Goal: Task Accomplishment & Management: Manage account settings

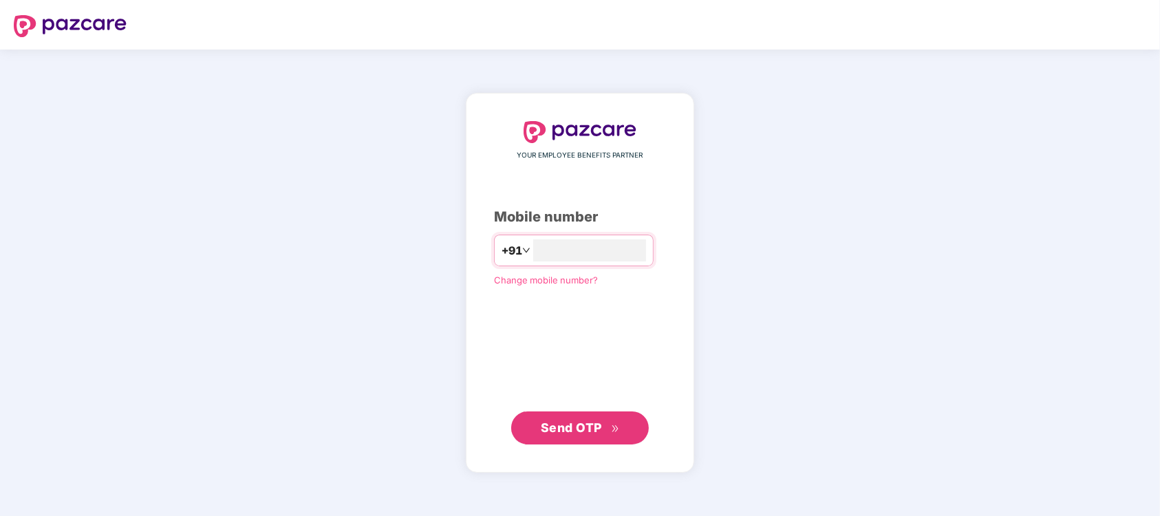
type input "**********"
click at [574, 422] on button "Send OTP" at bounding box center [580, 427] width 138 height 33
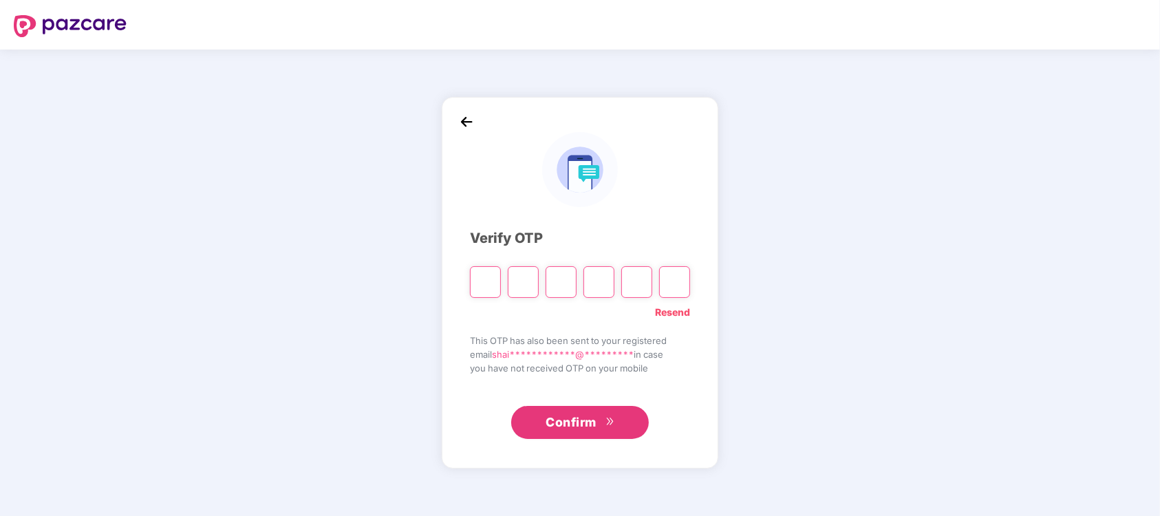
type input "*"
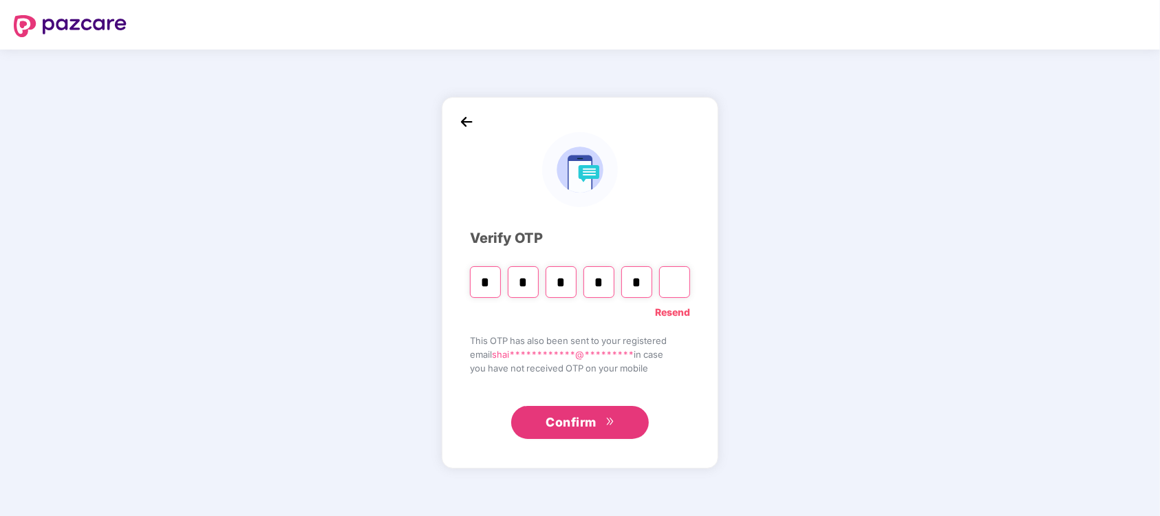
type input "*"
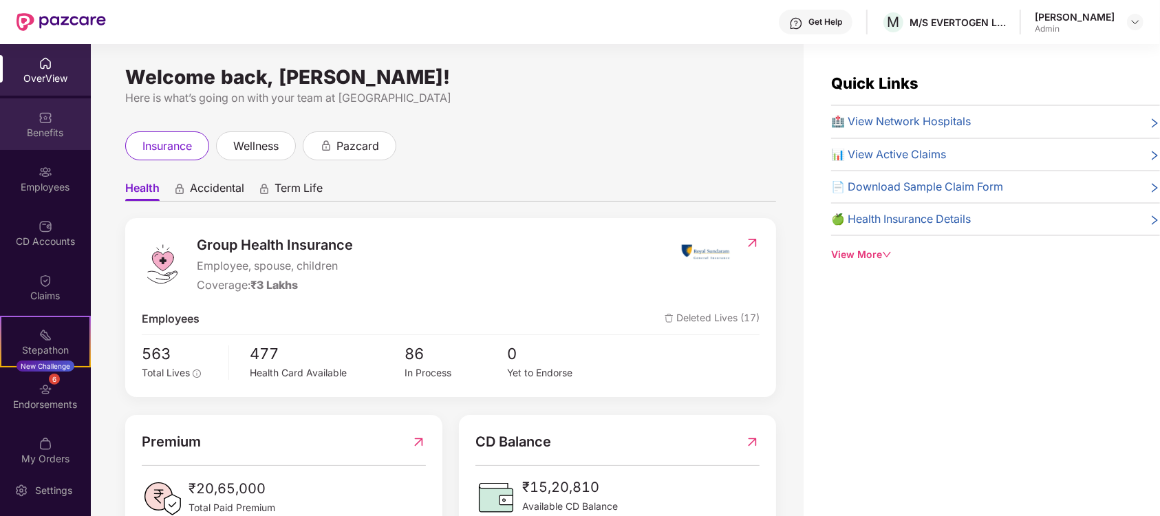
click at [39, 118] on img at bounding box center [46, 118] width 14 height 14
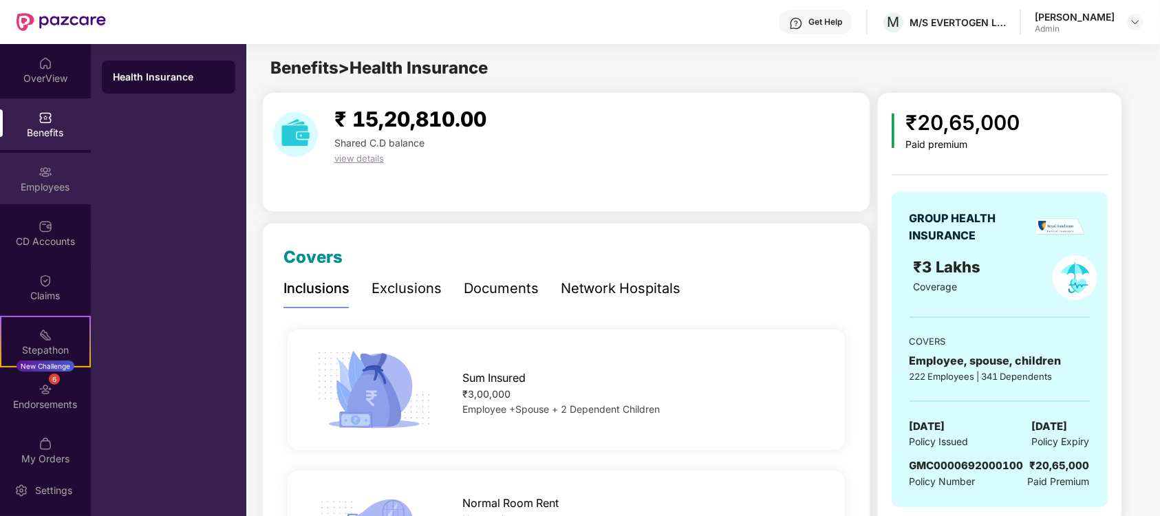
click at [49, 180] on div "Employees" at bounding box center [45, 179] width 91 height 52
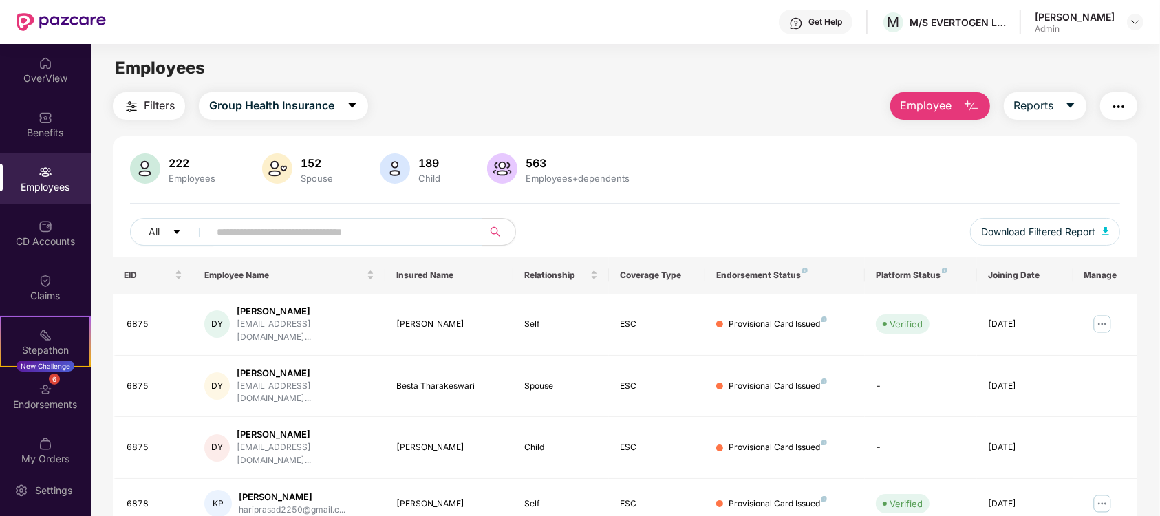
click at [255, 226] on input "text" at bounding box center [340, 231] width 247 height 21
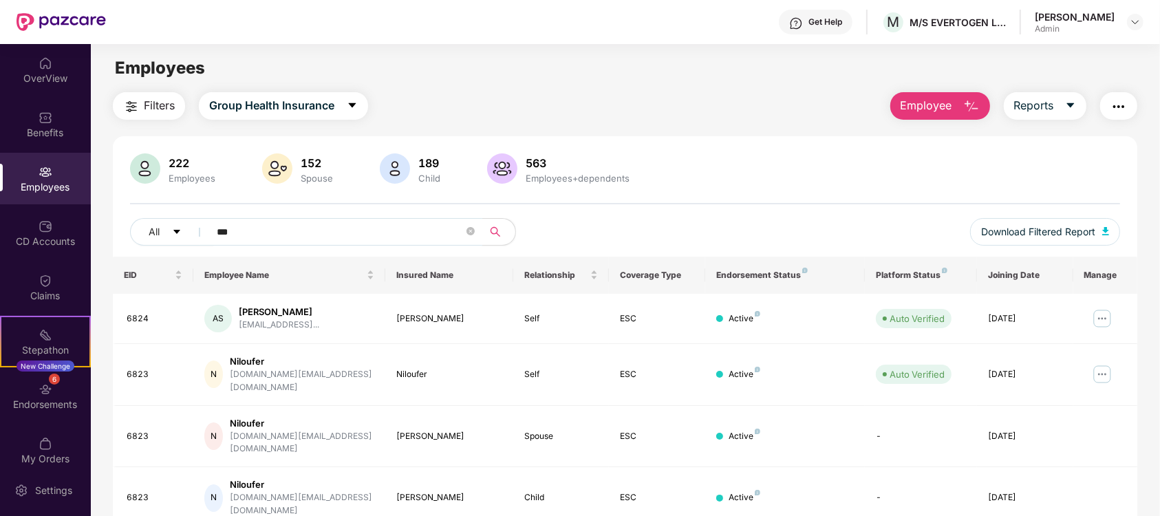
type input "****"
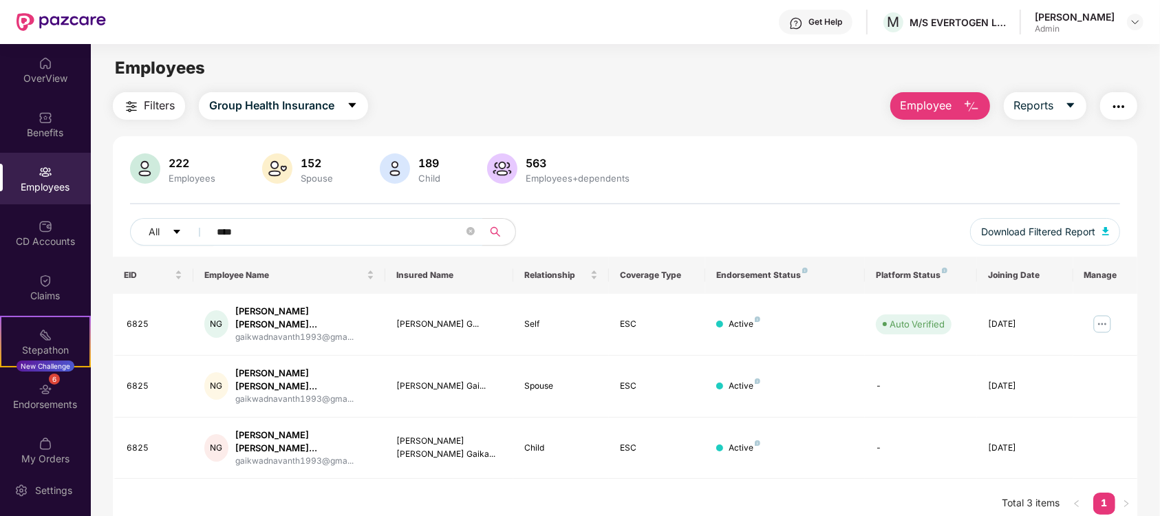
click at [241, 230] on input "****" at bounding box center [340, 231] width 247 height 21
click at [237, 230] on input "****" at bounding box center [340, 231] width 247 height 21
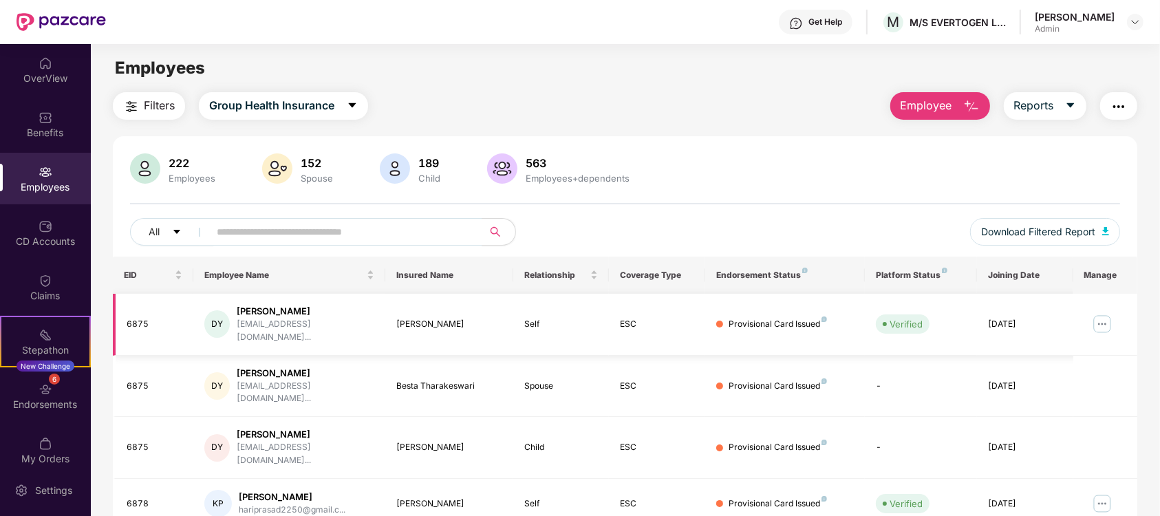
click at [1091, 318] on img at bounding box center [1102, 324] width 22 height 22
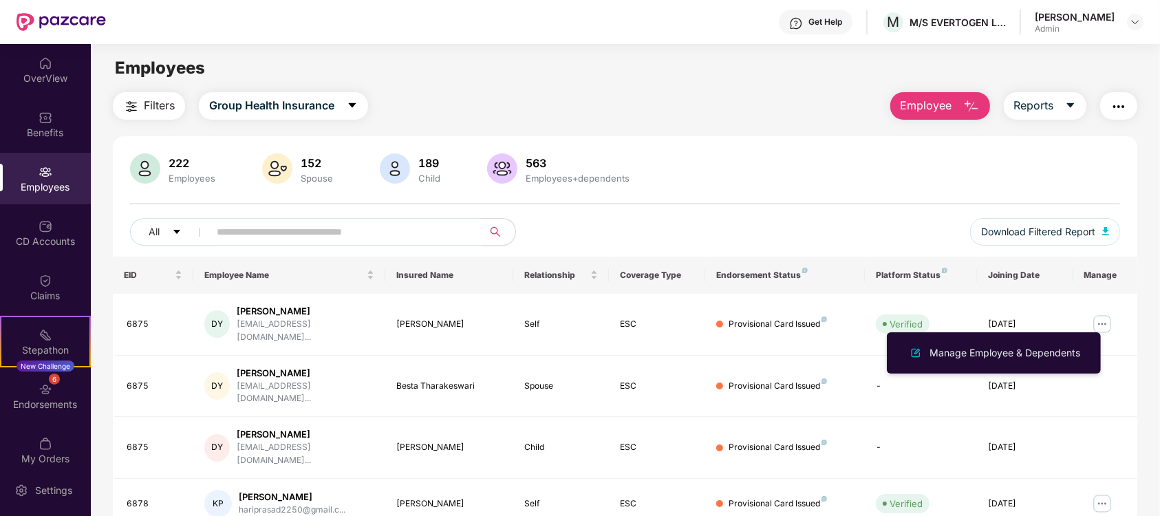
click at [578, 78] on div "Employees" at bounding box center [625, 68] width 1068 height 26
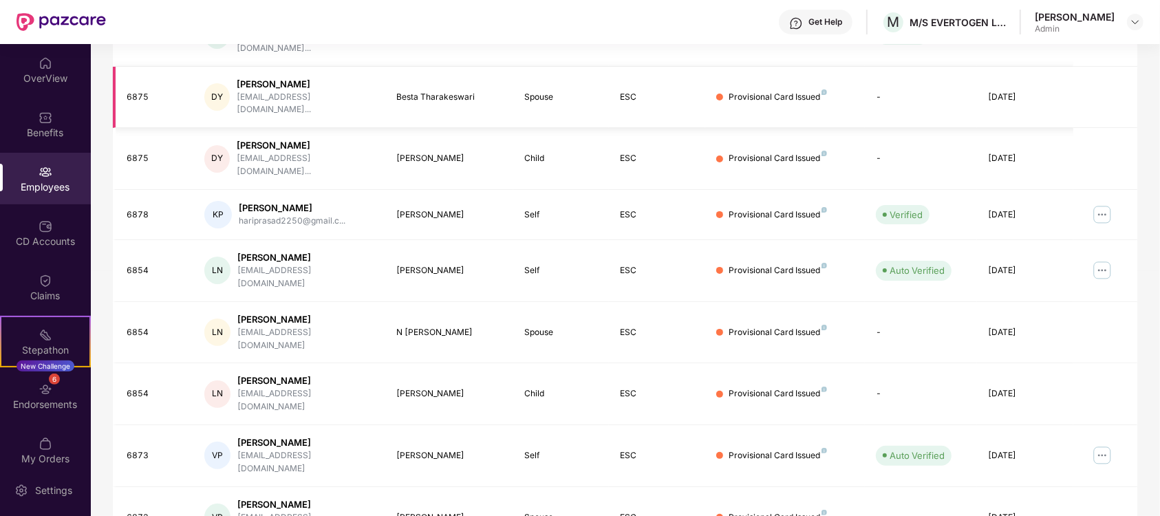
scroll to position [317, 0]
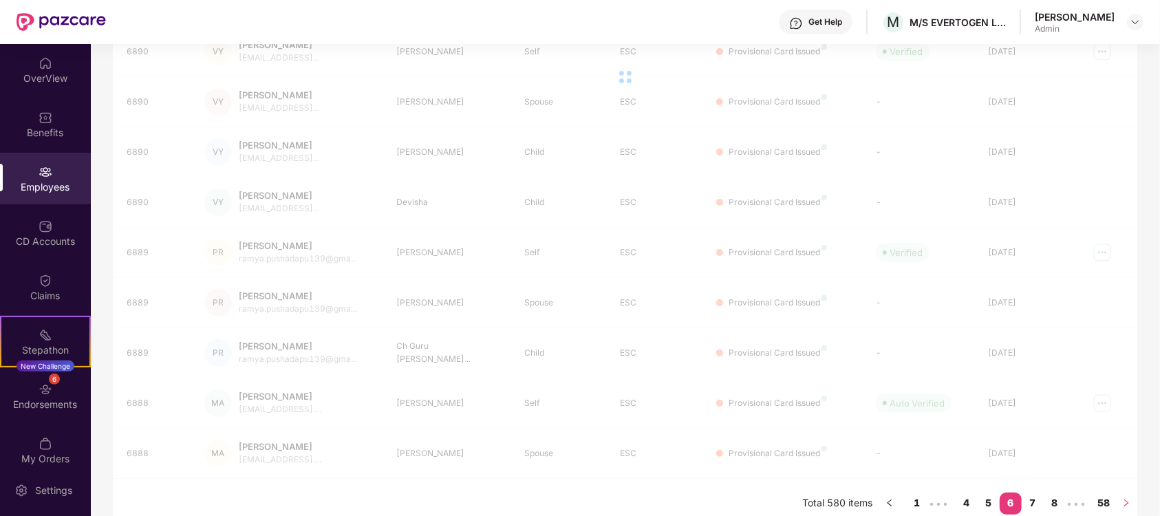
click at [1124, 506] on icon "right" at bounding box center [1126, 502] width 4 height 7
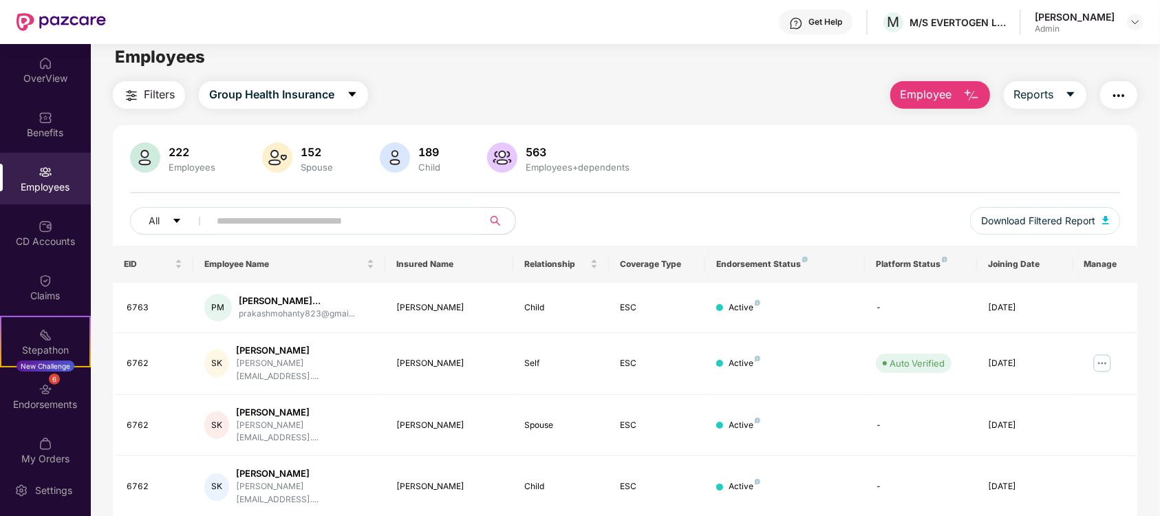
scroll to position [0, 0]
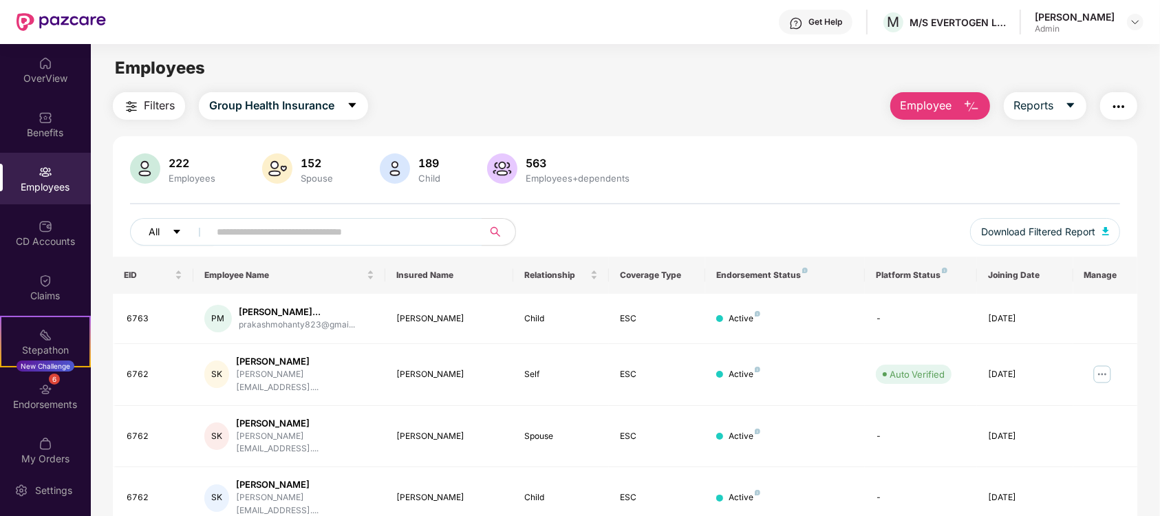
click at [179, 236] on icon "caret-down" at bounding box center [177, 232] width 10 height 10
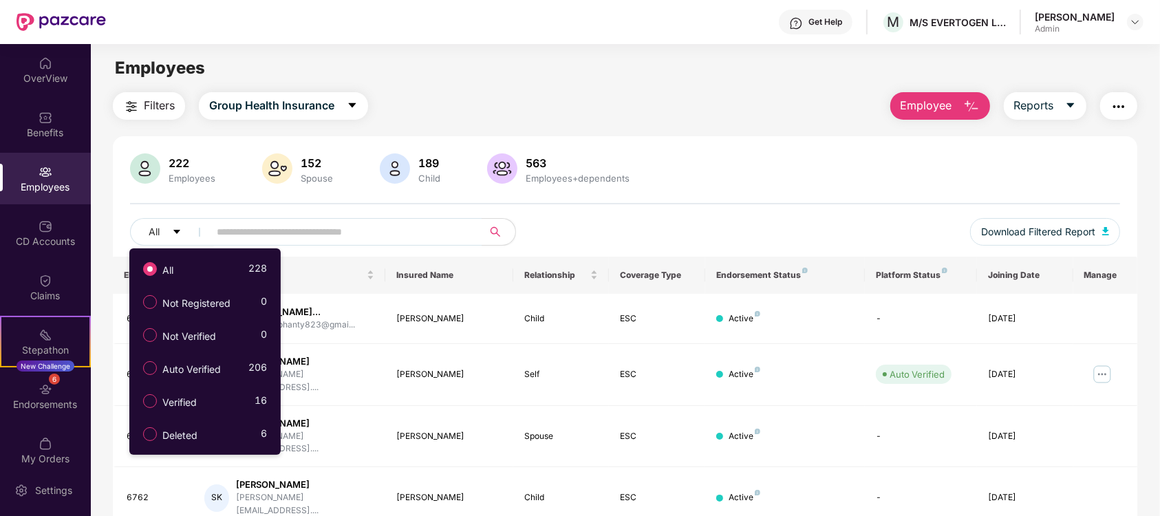
click at [458, 55] on div "Employees" at bounding box center [625, 68] width 1068 height 26
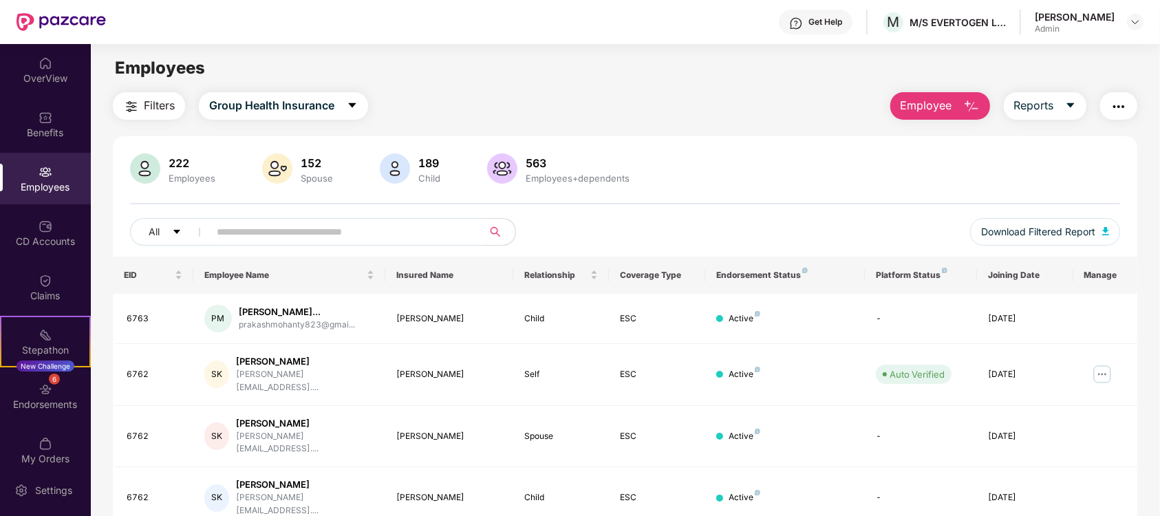
click at [303, 227] on input "text" at bounding box center [340, 231] width 247 height 21
click at [356, 243] on span at bounding box center [341, 232] width 282 height 28
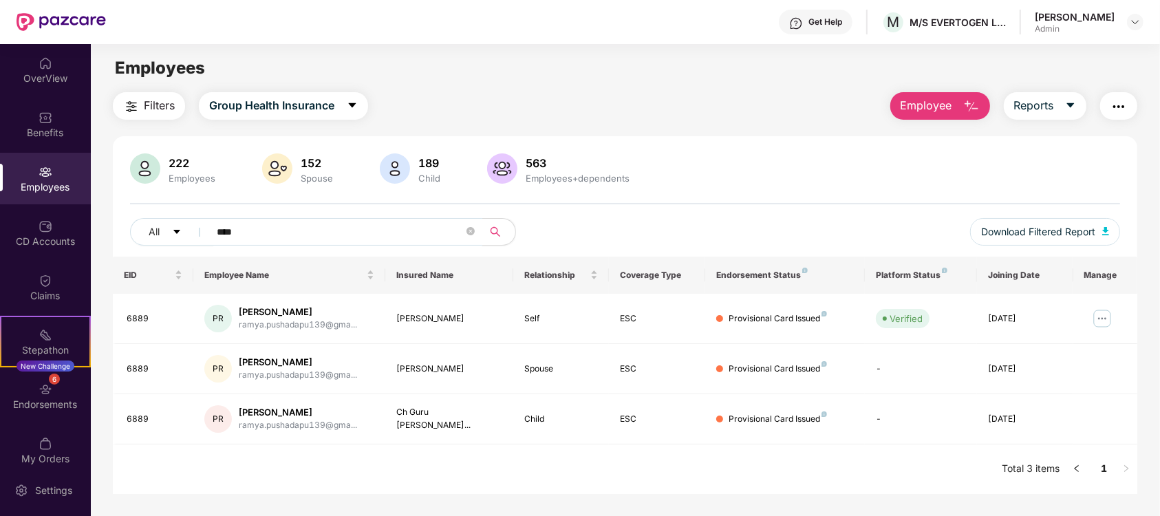
click at [295, 226] on input "****" at bounding box center [340, 231] width 247 height 21
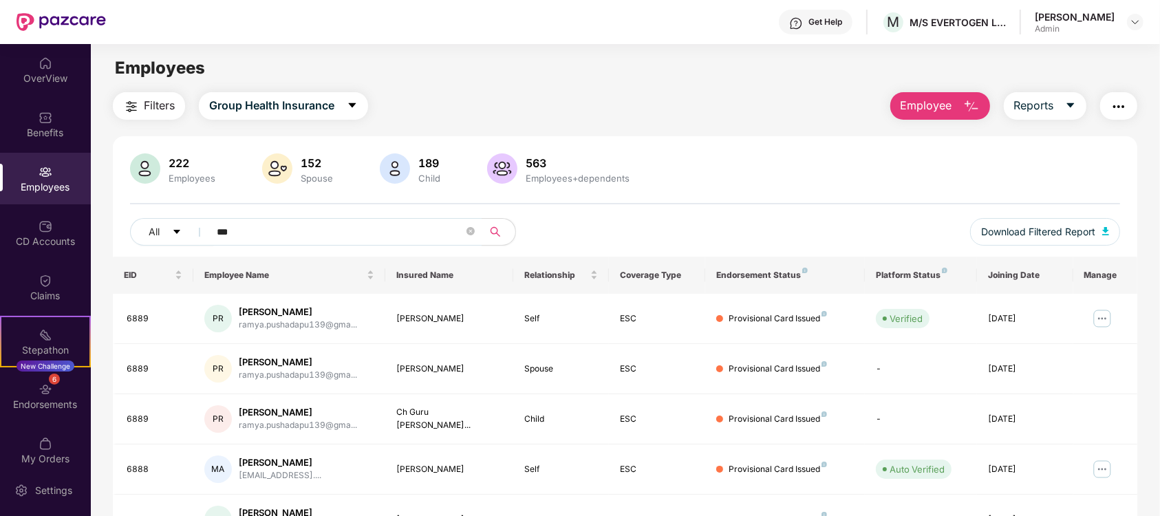
click at [319, 215] on div "222 Employees 152 Spouse 189 Child 563 Employees+dependents All *** Download Fi…" at bounding box center [625, 204] width 1024 height 103
click at [303, 239] on input "***" at bounding box center [340, 231] width 247 height 21
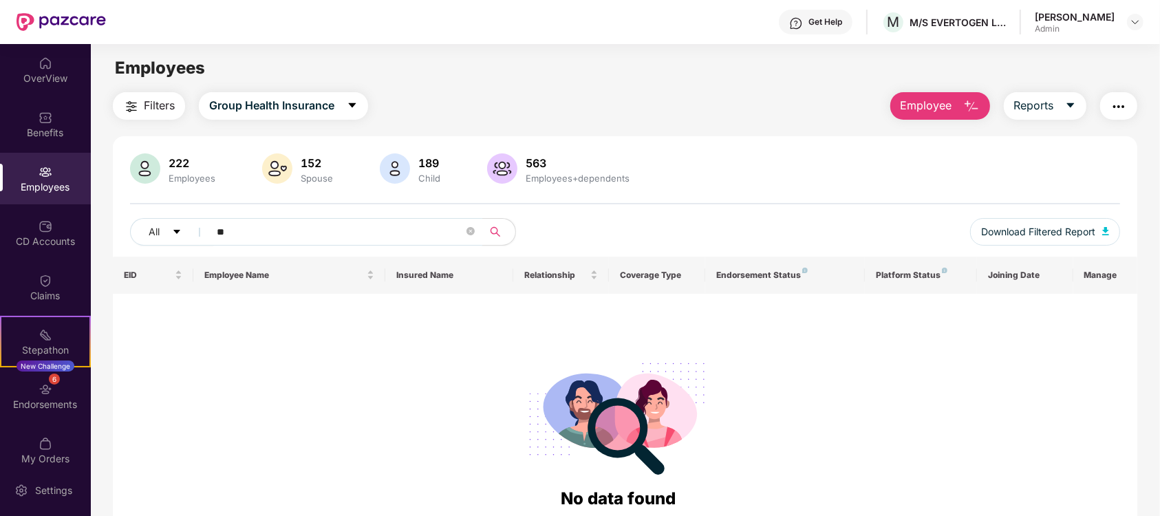
type input "*"
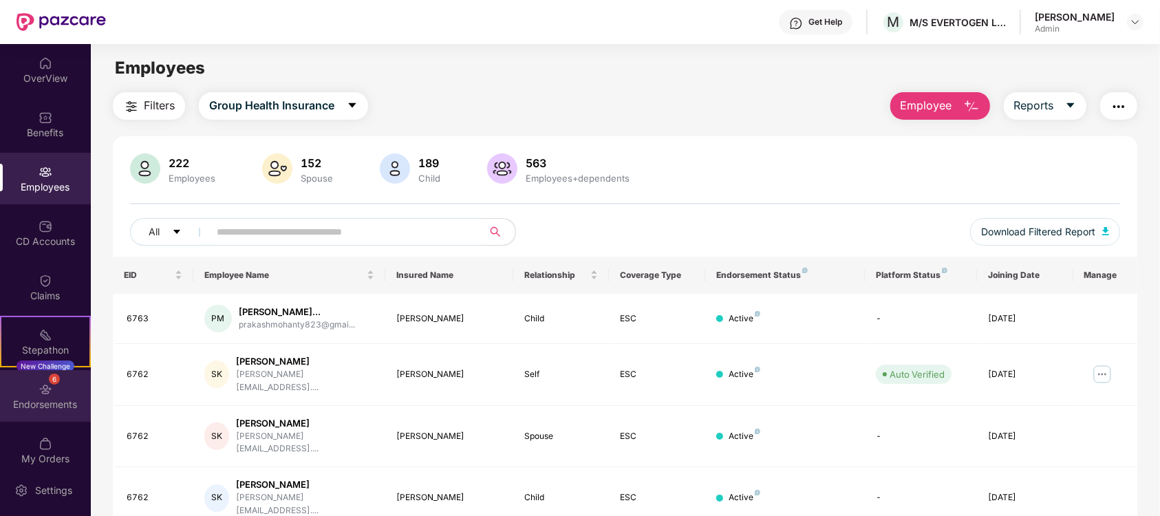
click at [52, 377] on div "6 Endorsements" at bounding box center [45, 396] width 91 height 52
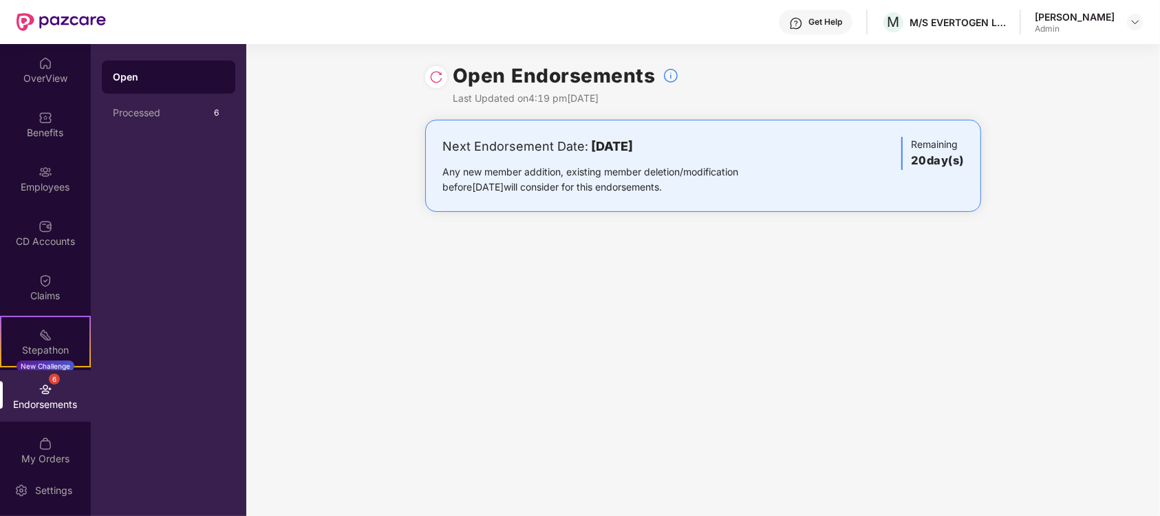
click at [52, 381] on div "6 Endorsements" at bounding box center [45, 396] width 91 height 52
click at [49, 378] on div "6" at bounding box center [54, 379] width 11 height 11
click at [59, 65] on div "OverView" at bounding box center [45, 70] width 91 height 52
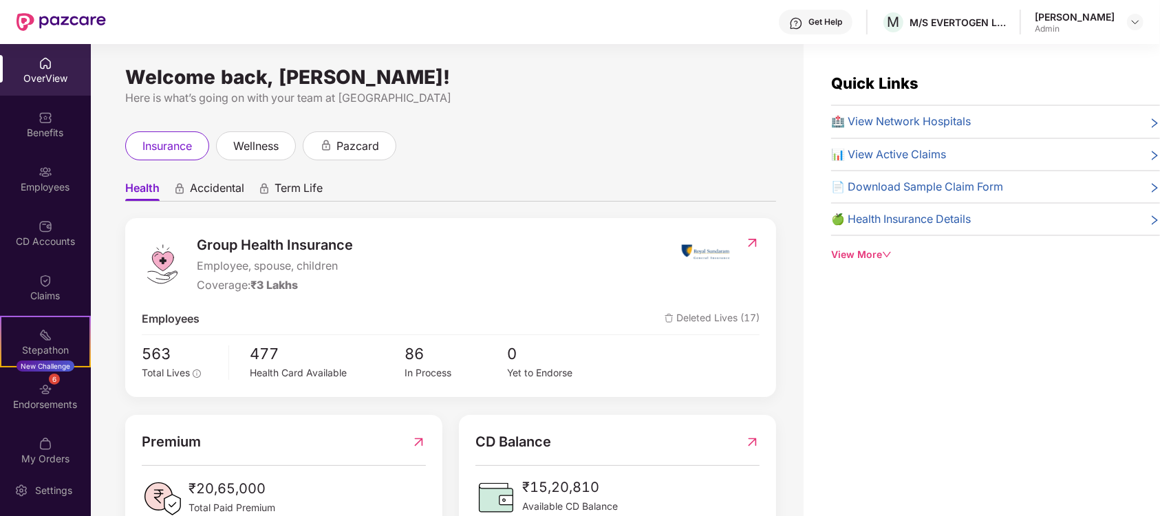
click at [31, 50] on div "OverView" at bounding box center [45, 70] width 91 height 52
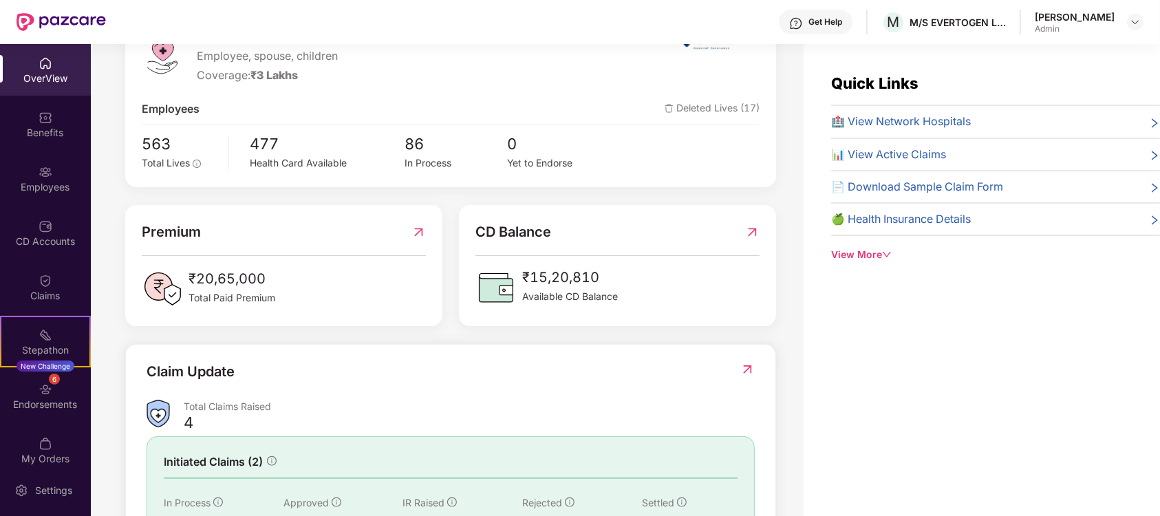
scroll to position [217, 0]
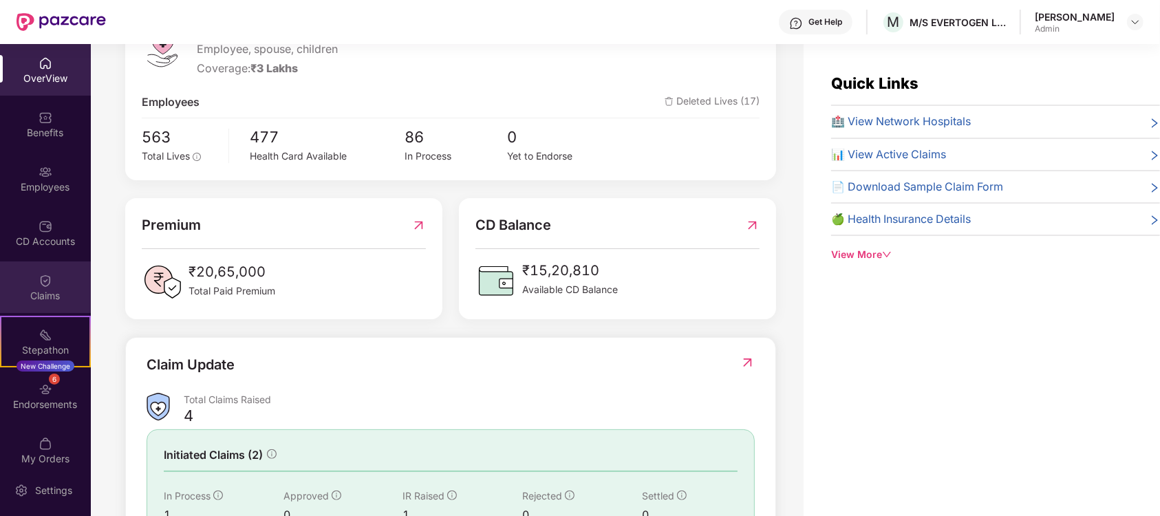
click at [50, 288] on div "Claims" at bounding box center [45, 287] width 91 height 52
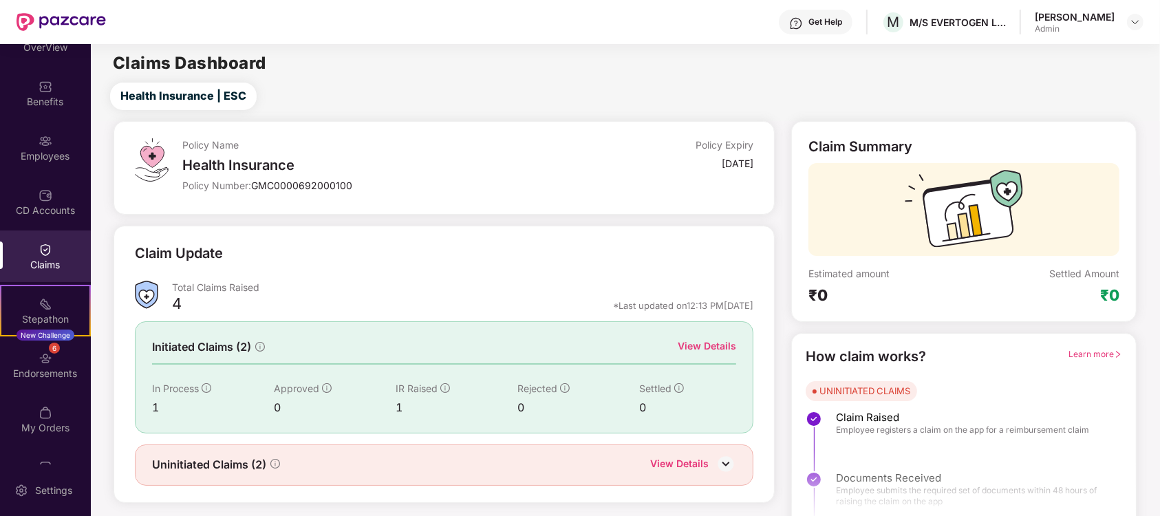
scroll to position [54, 0]
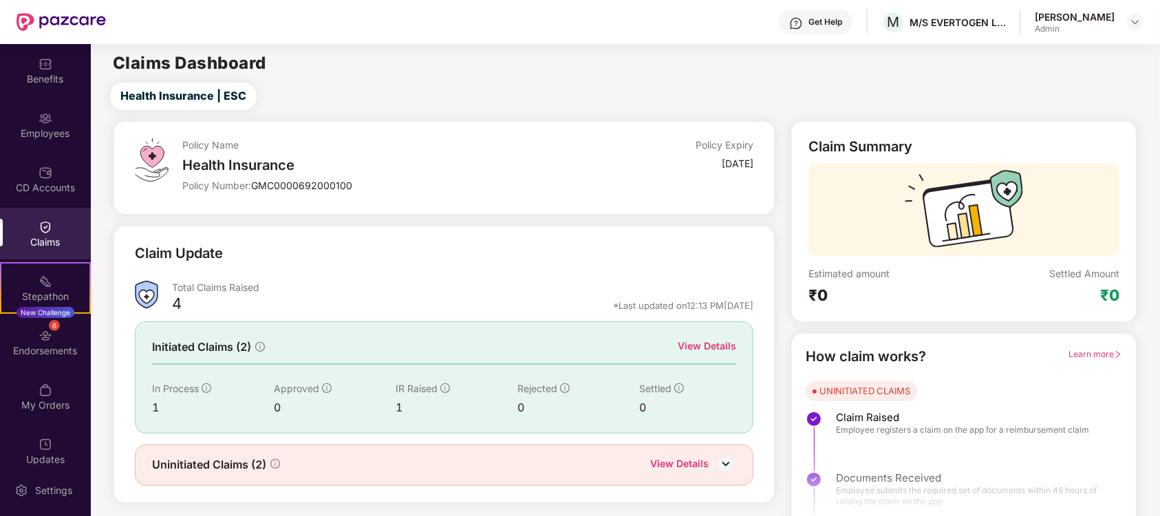
click at [704, 343] on div "View Details" at bounding box center [707, 345] width 58 height 15
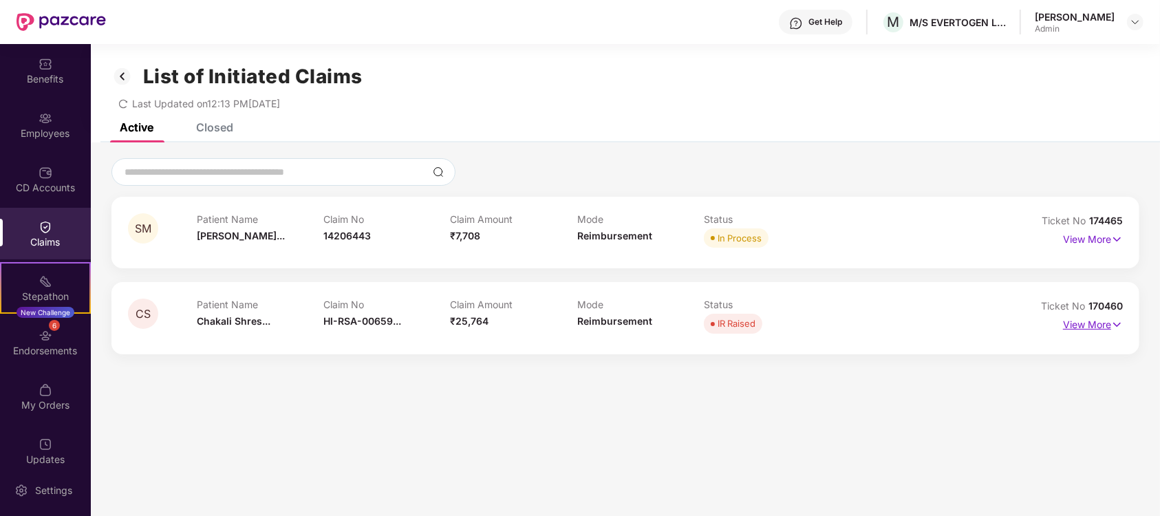
click at [1063, 320] on p "View More" at bounding box center [1093, 323] width 60 height 19
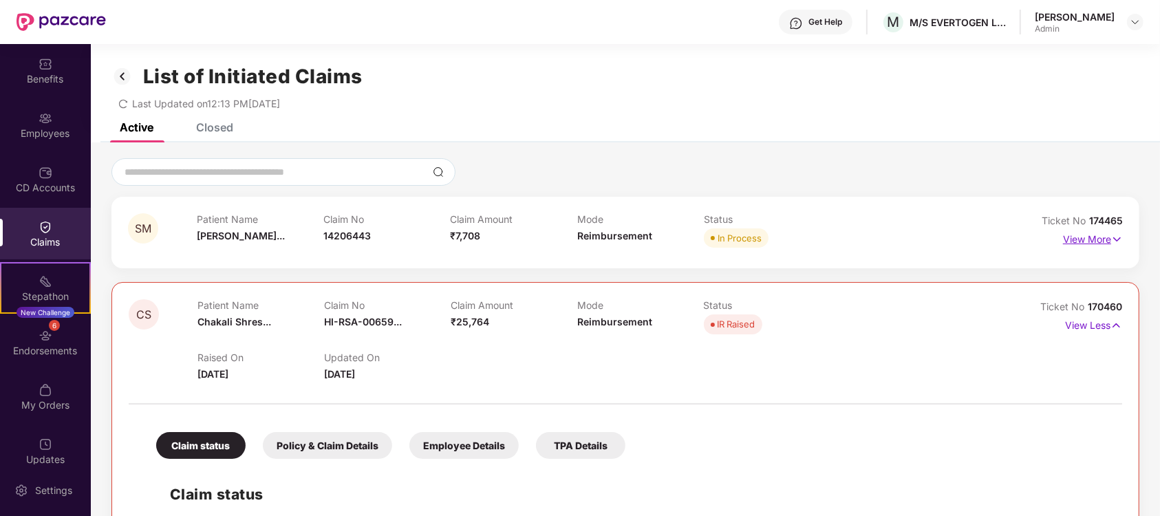
click at [1084, 239] on p "View More" at bounding box center [1093, 237] width 60 height 19
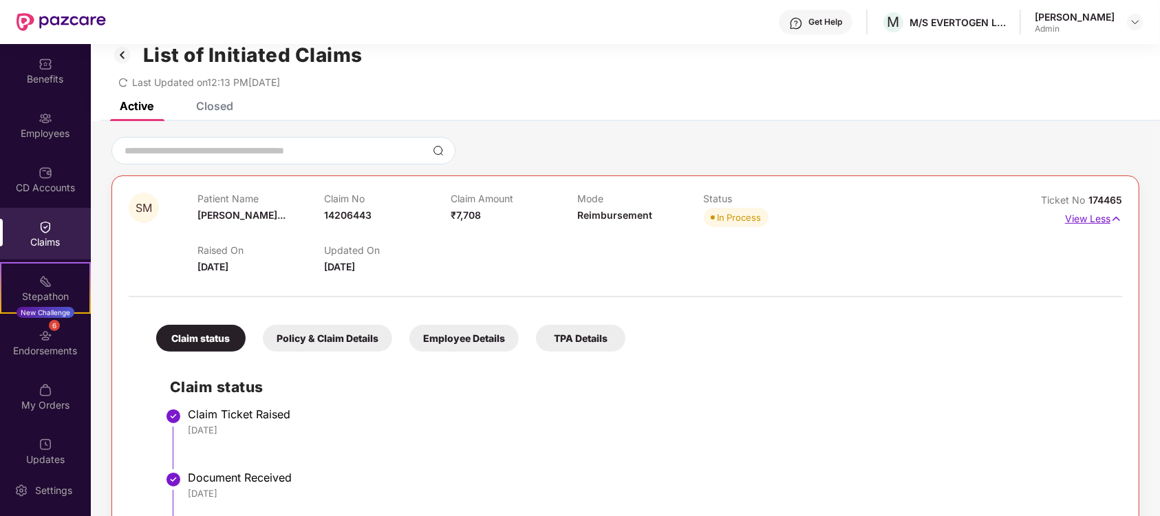
scroll to position [0, 0]
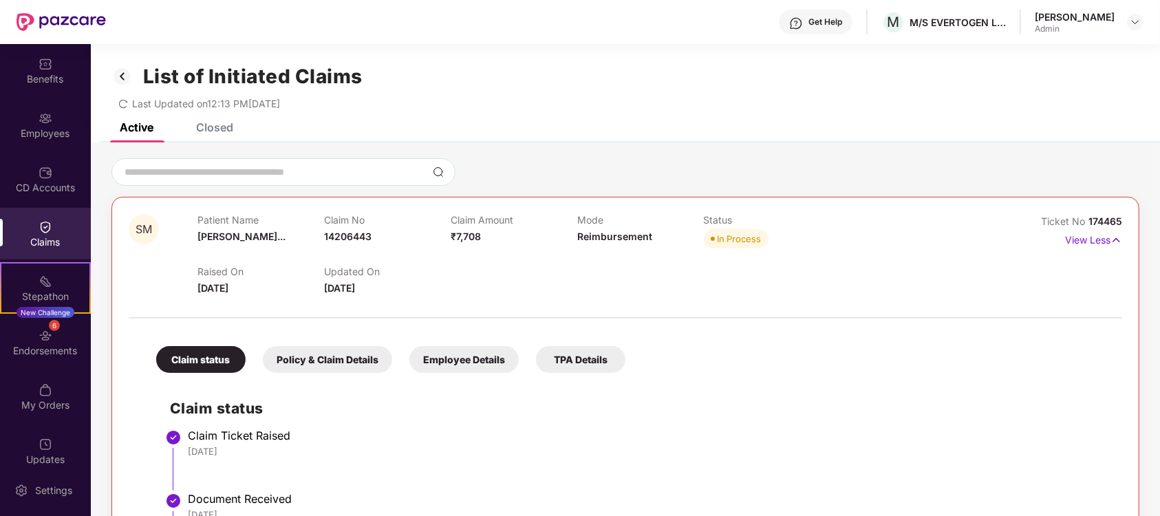
click at [736, 235] on div "In Process" at bounding box center [739, 239] width 44 height 14
